Goal: Register for event/course

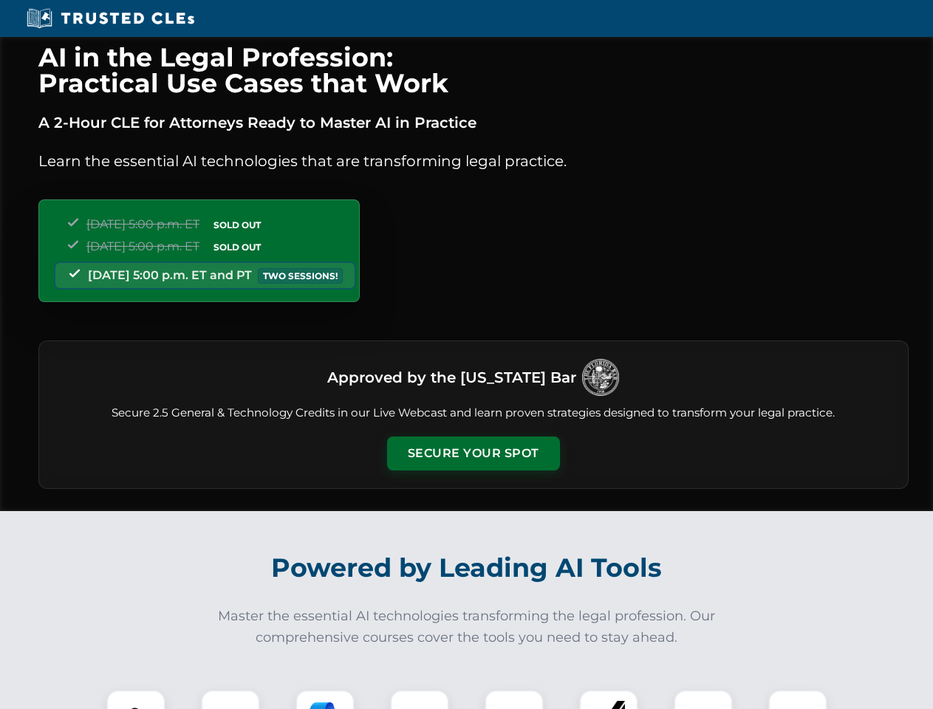
click at [473, 453] on button "Secure Your Spot" at bounding box center [473, 453] width 173 height 34
click at [136, 699] on img at bounding box center [135, 719] width 43 height 43
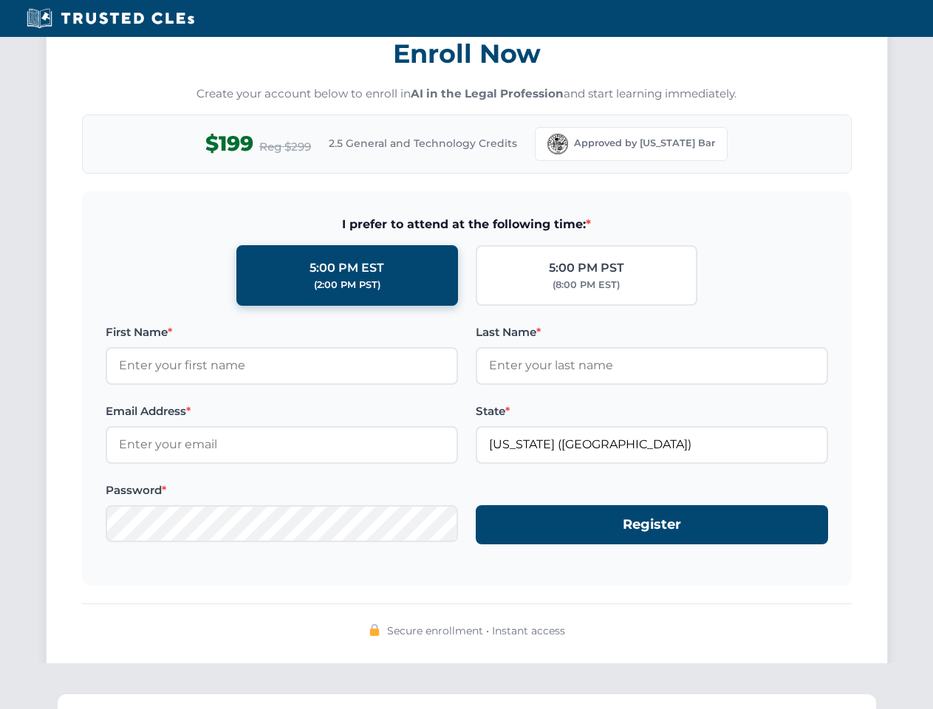
scroll to position [1450, 0]
